Goal: Transaction & Acquisition: Subscribe to service/newsletter

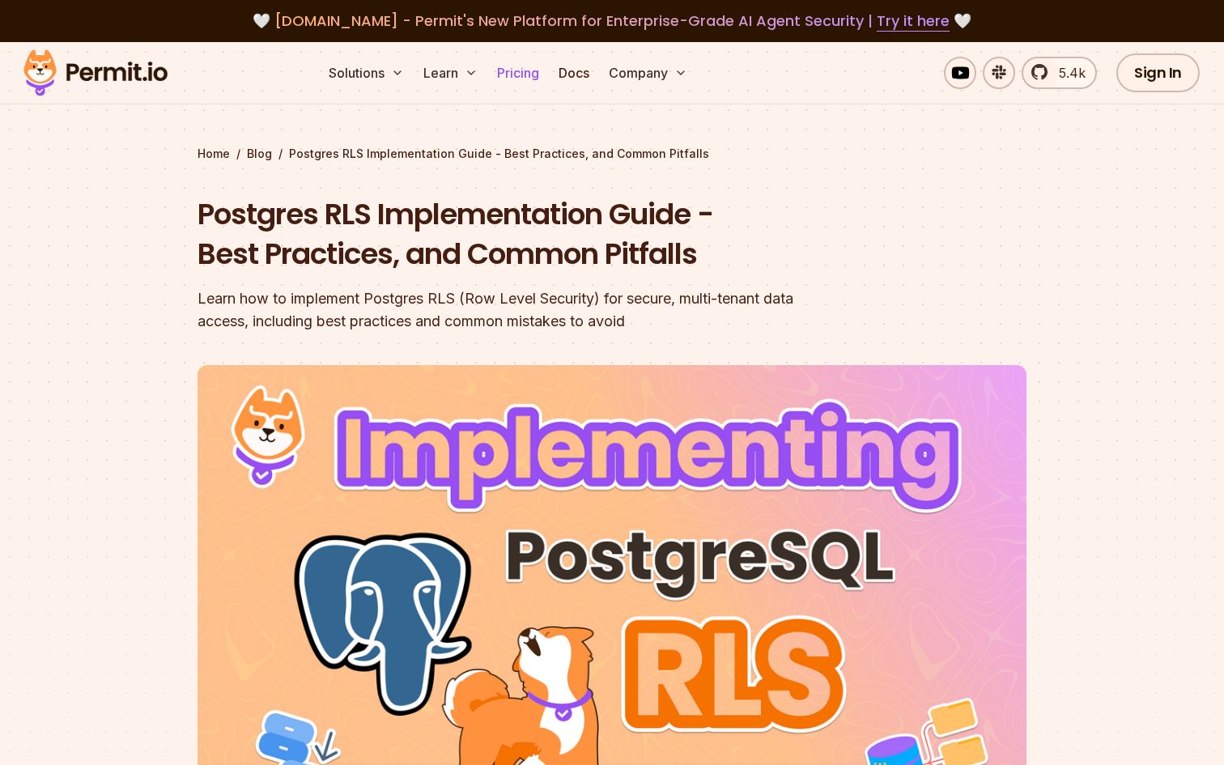
click at [522, 74] on link "Pricing" at bounding box center [517, 73] width 55 height 32
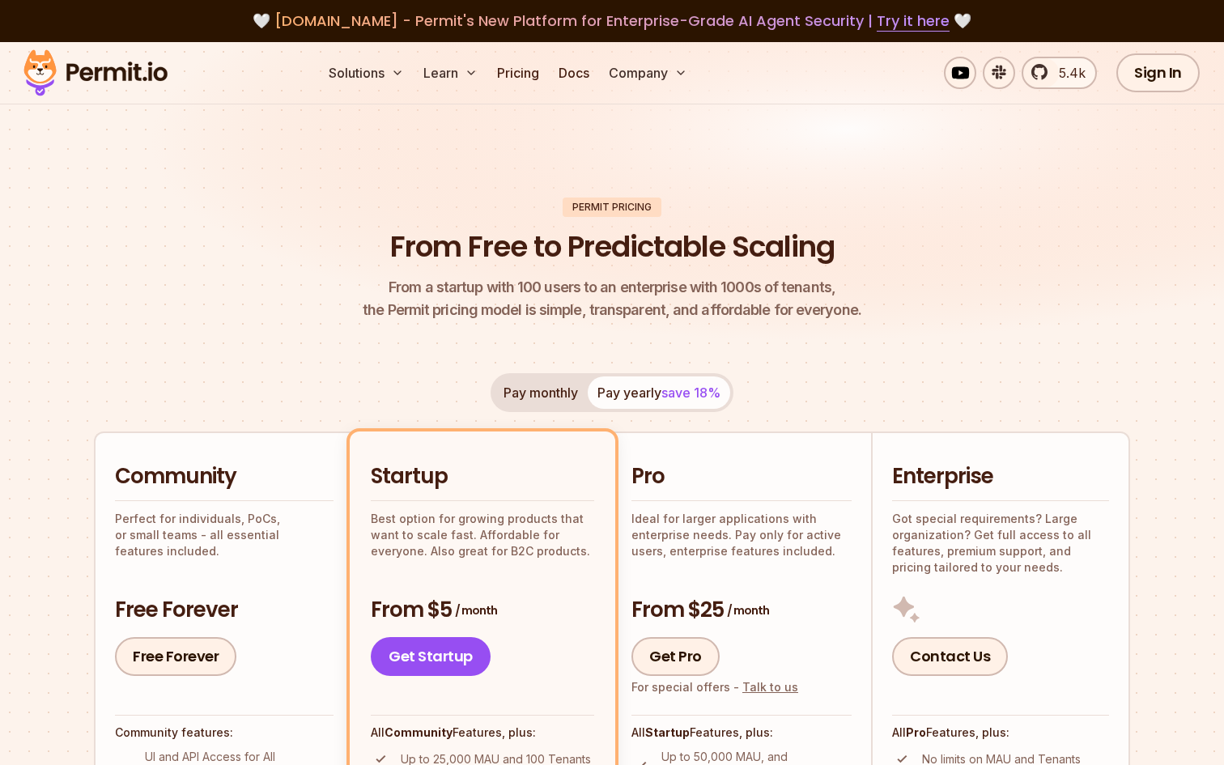
scroll to position [218, 0]
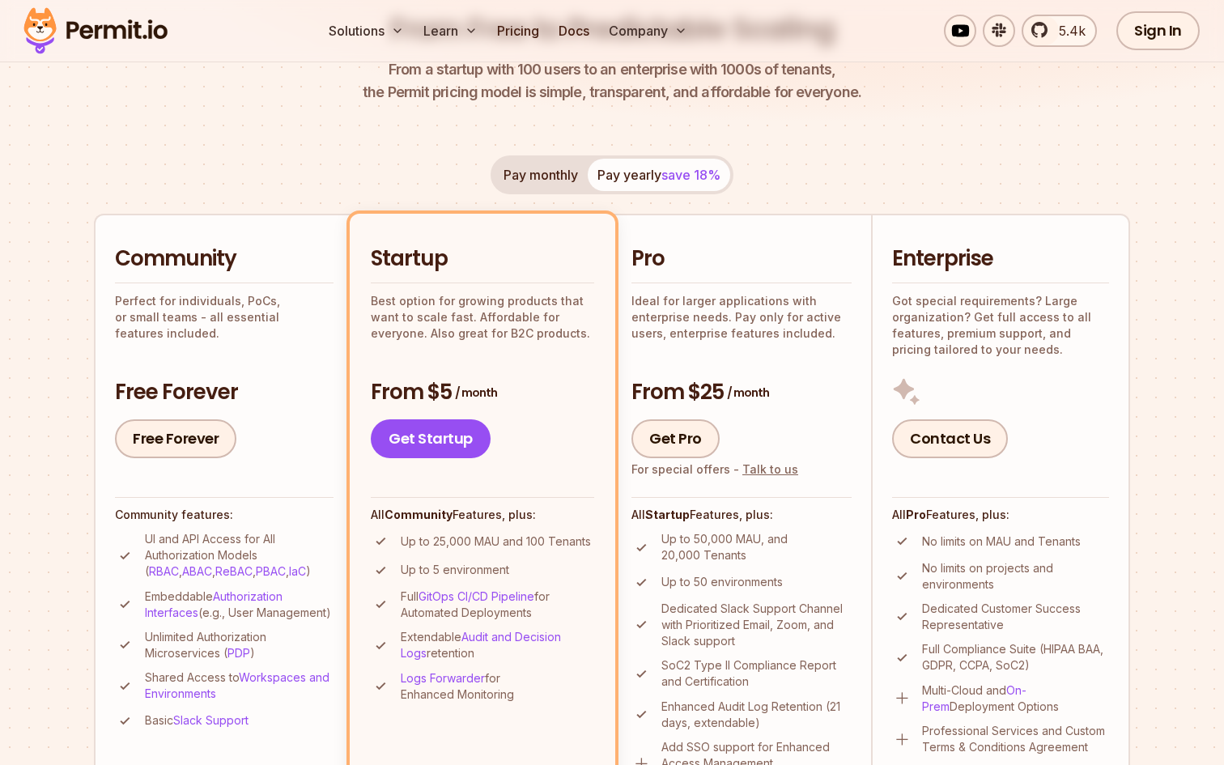
click at [533, 177] on button "Pay monthly" at bounding box center [541, 175] width 94 height 32
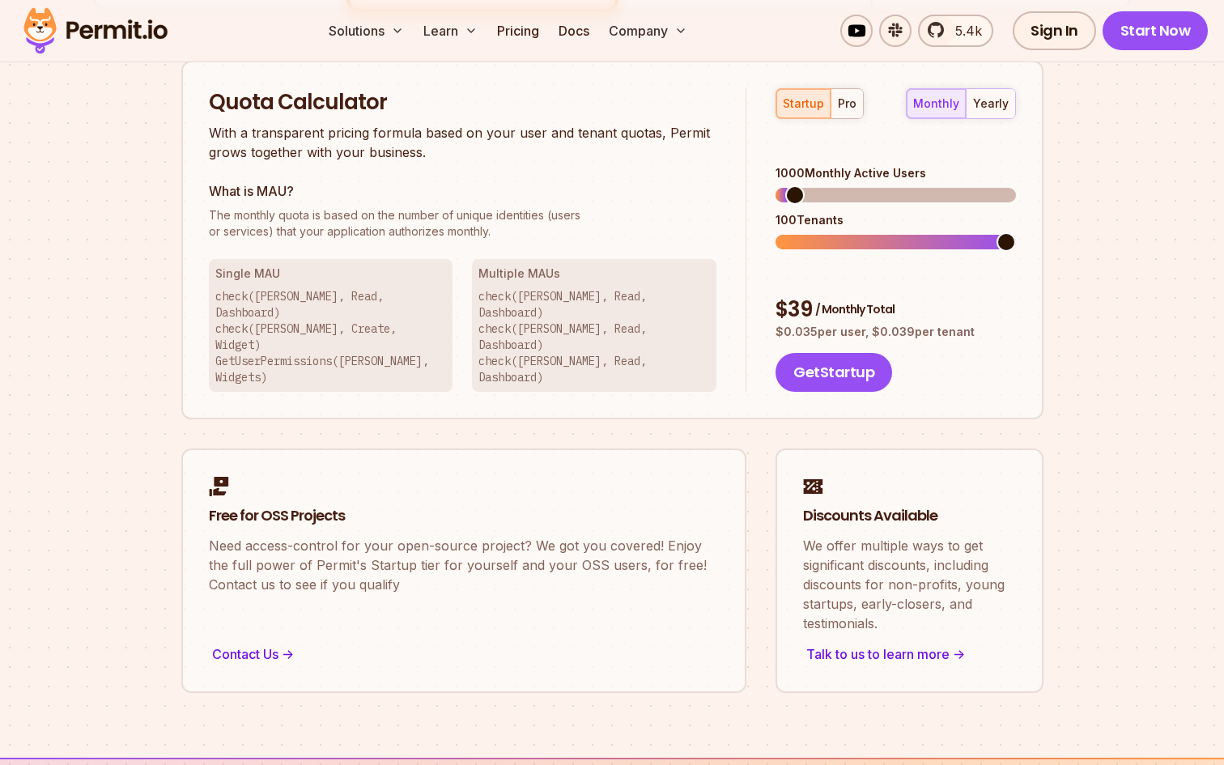
scroll to position [1028, 0]
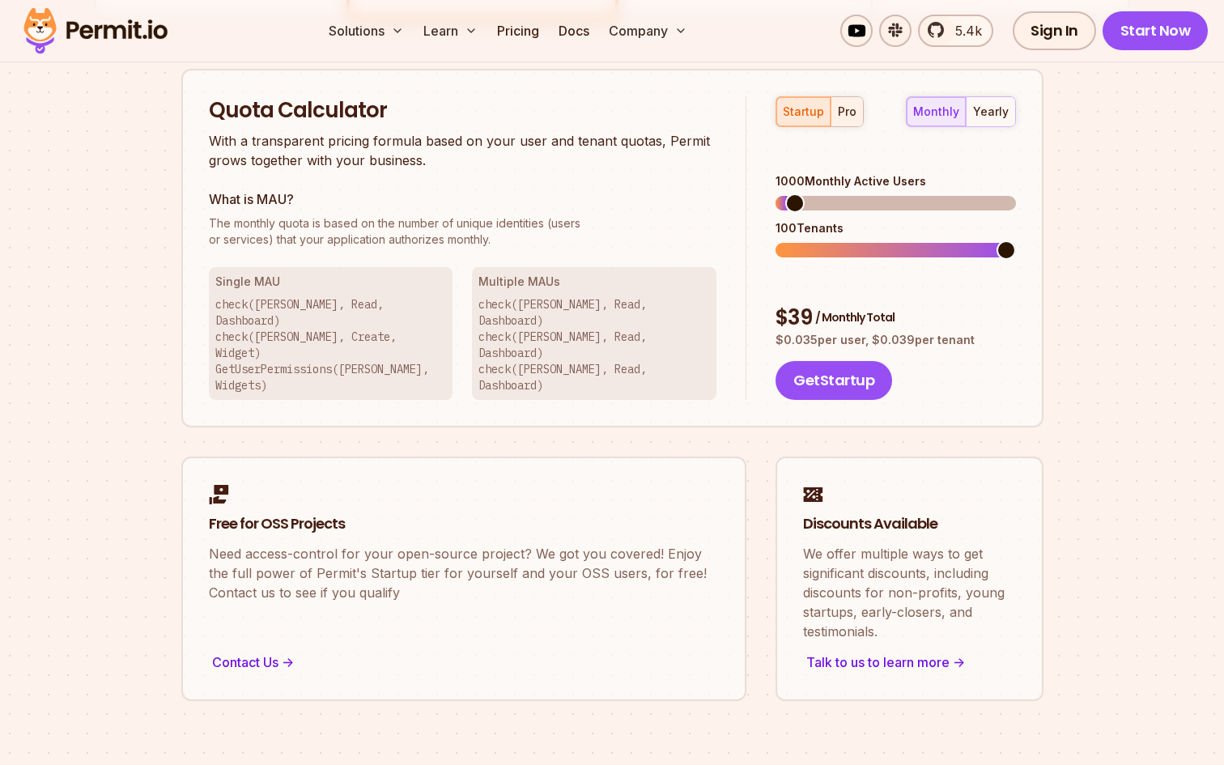
click at [855, 100] on button "pro" at bounding box center [846, 111] width 32 height 29
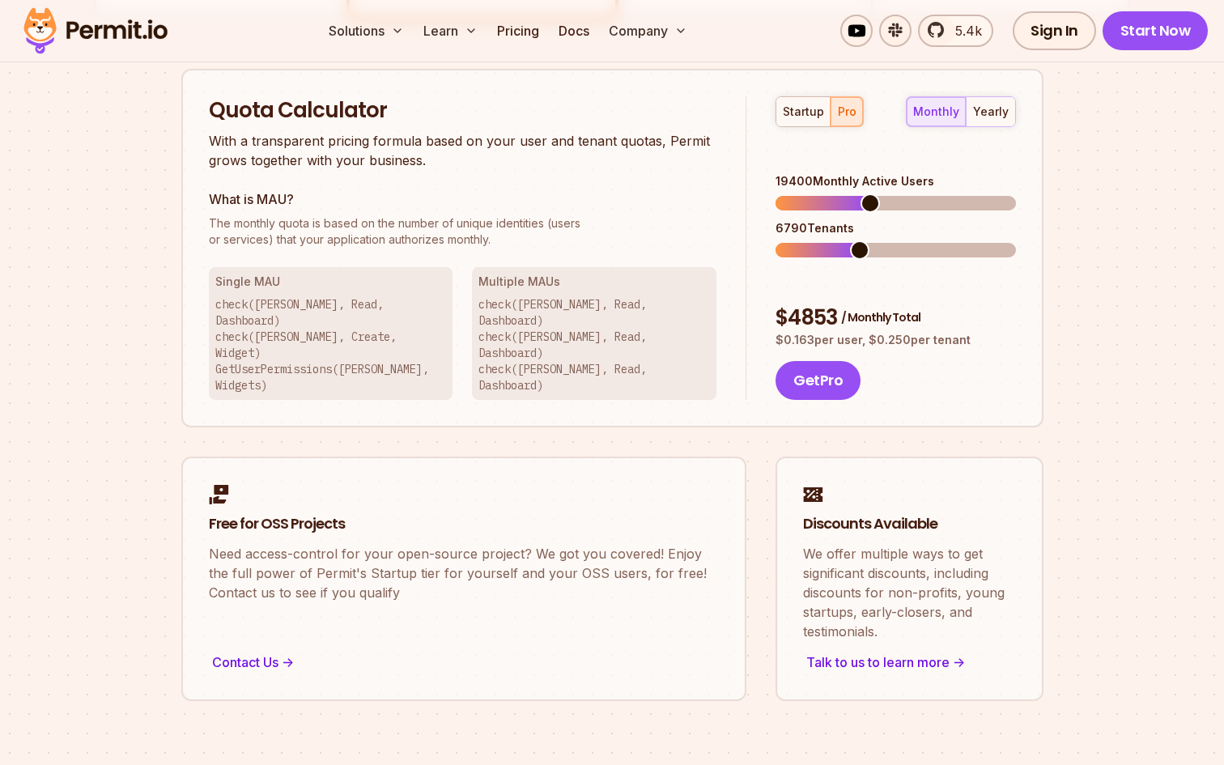
click at [868, 193] on span at bounding box center [869, 202] width 19 height 19
click at [797, 240] on span at bounding box center [805, 249] width 19 height 19
click at [775, 240] on span at bounding box center [784, 249] width 19 height 19
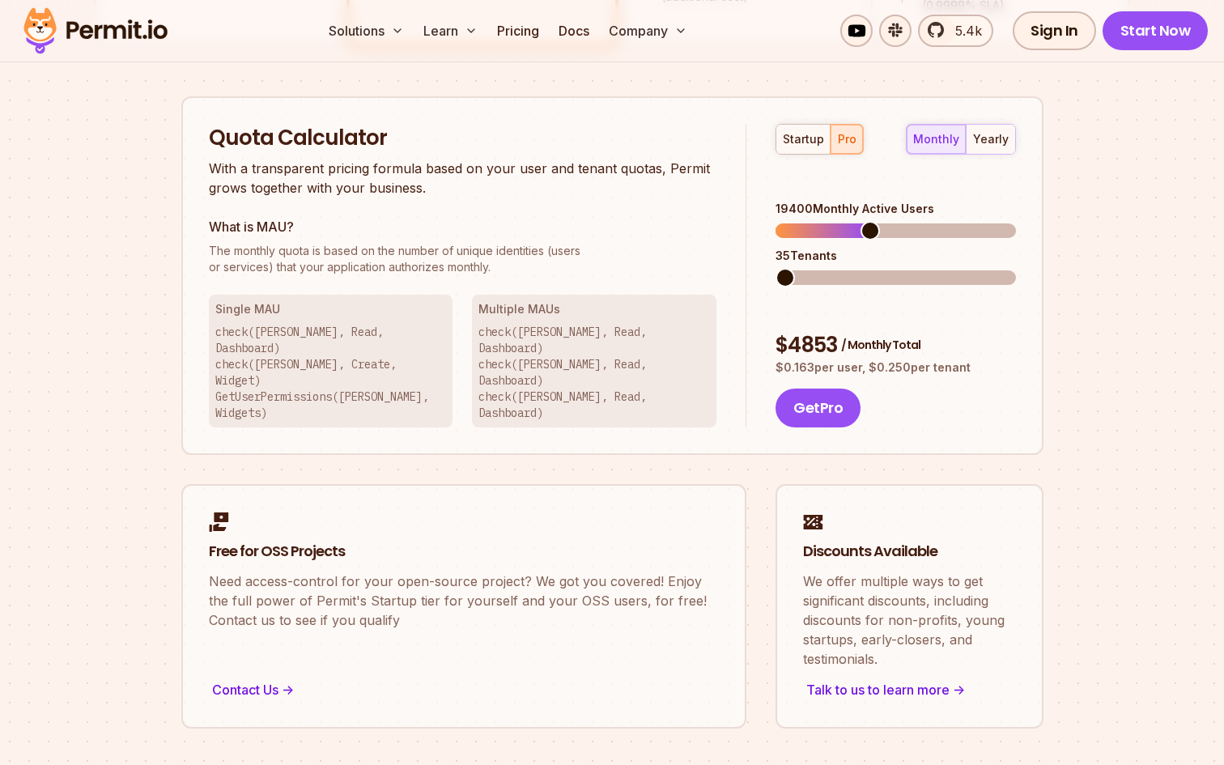
scroll to position [1003, 0]
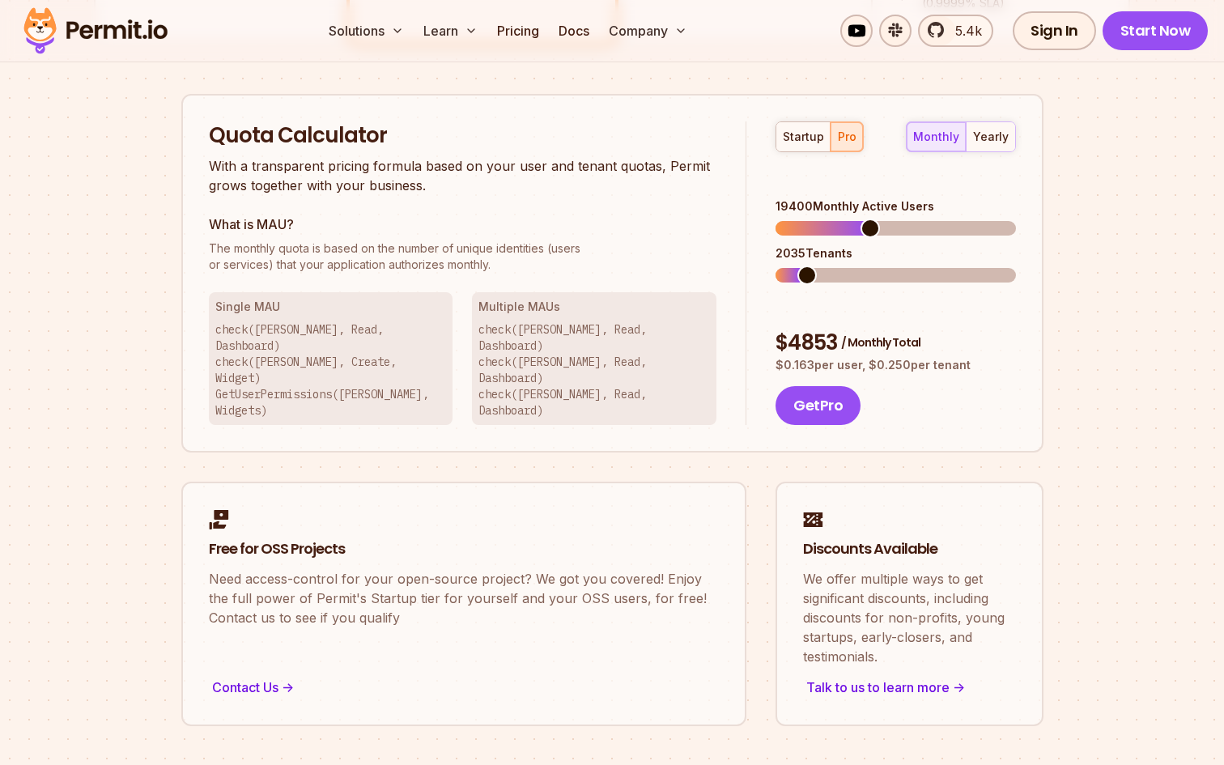
click at [799, 265] on span at bounding box center [806, 274] width 19 height 19
click at [838, 219] on span at bounding box center [843, 228] width 19 height 19
click at [826, 219] on span at bounding box center [832, 228] width 19 height 19
click at [994, 143] on div "yearly" at bounding box center [991, 137] width 36 height 16
click at [948, 139] on div "monthly" at bounding box center [936, 137] width 46 height 16
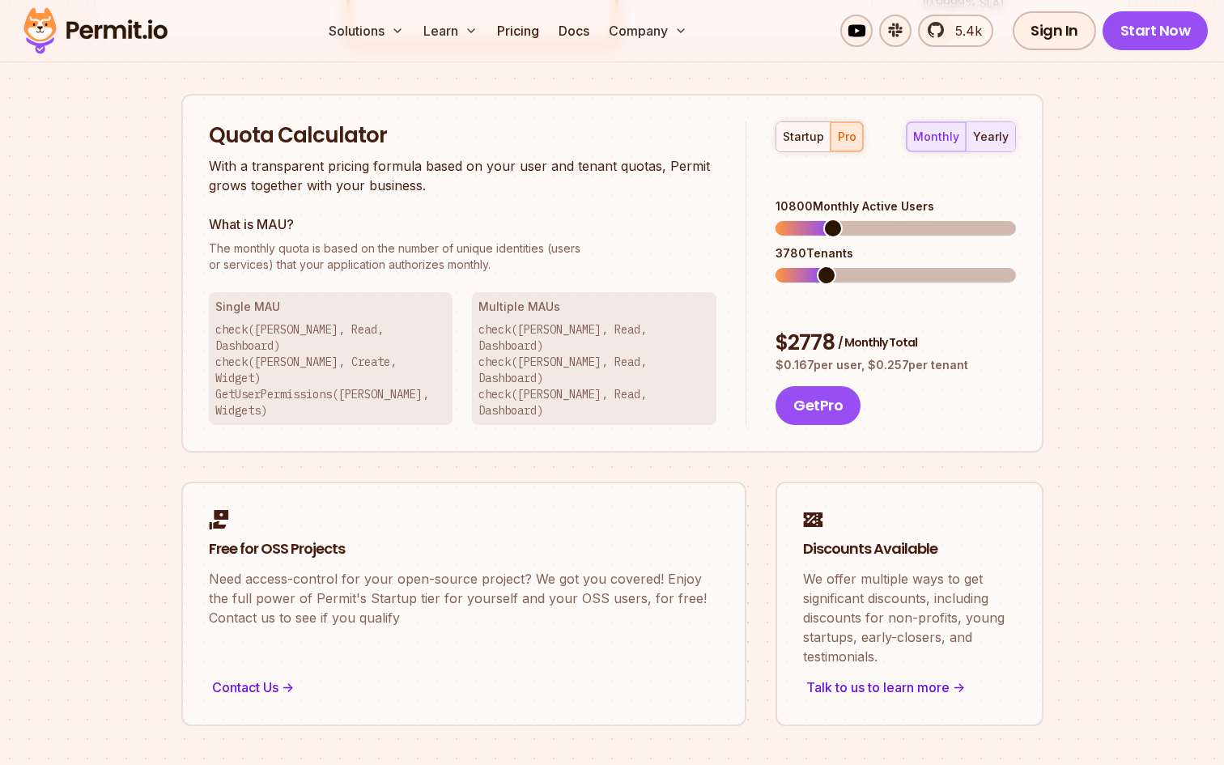
click at [994, 139] on div "yearly" at bounding box center [991, 137] width 36 height 16
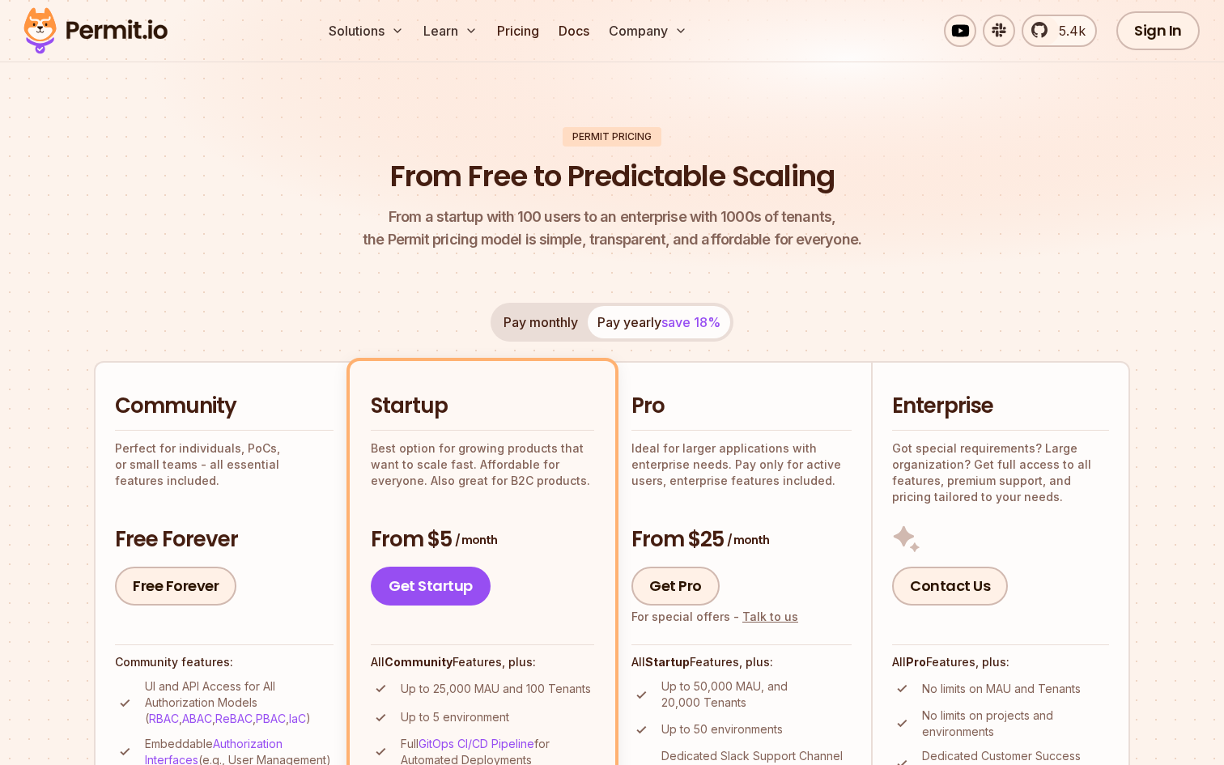
scroll to position [0, 0]
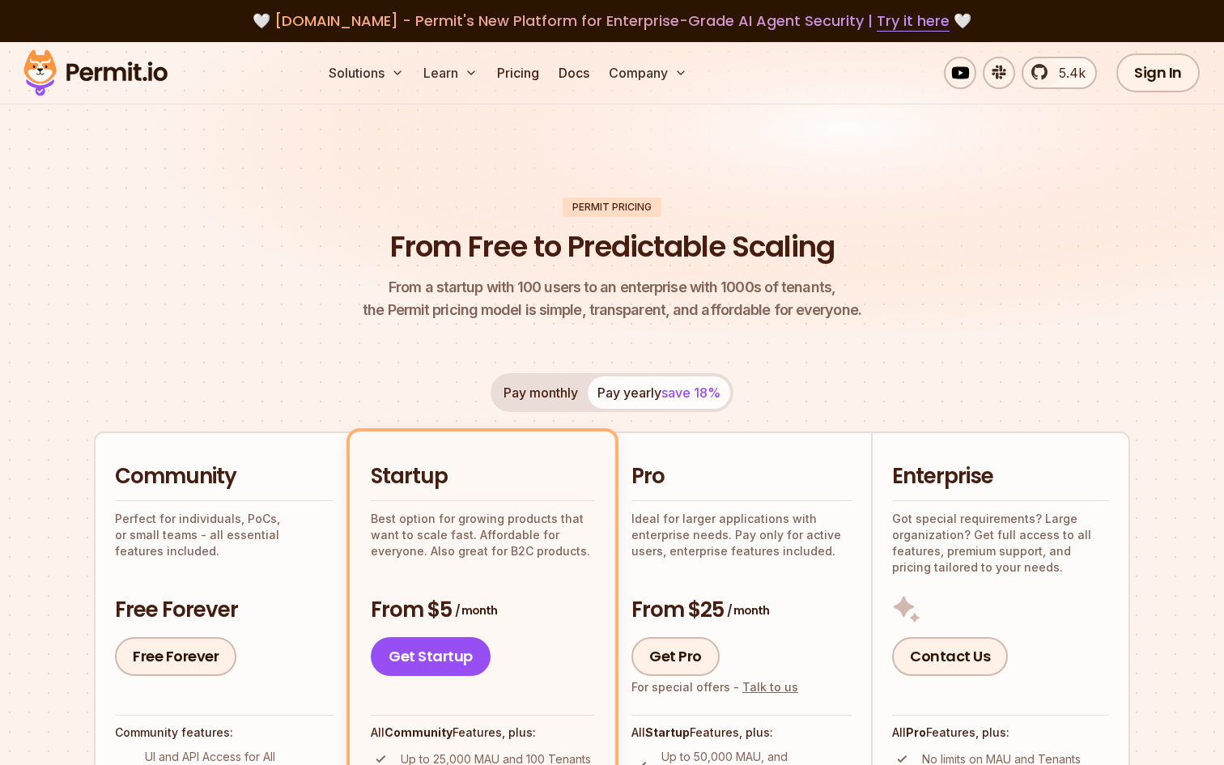
click at [978, 298] on header "Permit Pricing From Free to Predictable Scaling From a startup with 100 users t…" at bounding box center [612, 259] width 1036 height 125
click at [669, 293] on span "From a startup with 100 users to an enterprise with 1000s of tenants," at bounding box center [612, 287] width 499 height 23
